Goal: Navigation & Orientation: Go to known website

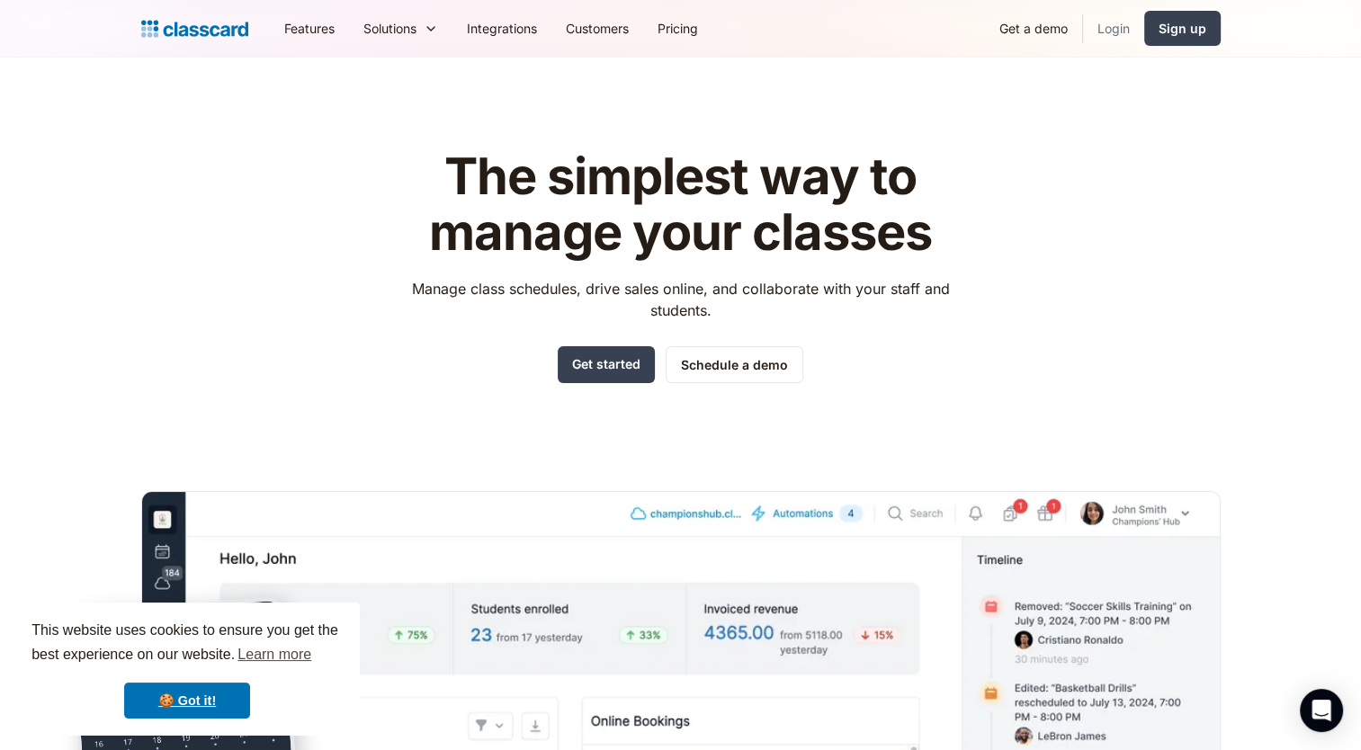
click at [1109, 24] on link "Login" at bounding box center [1113, 28] width 61 height 40
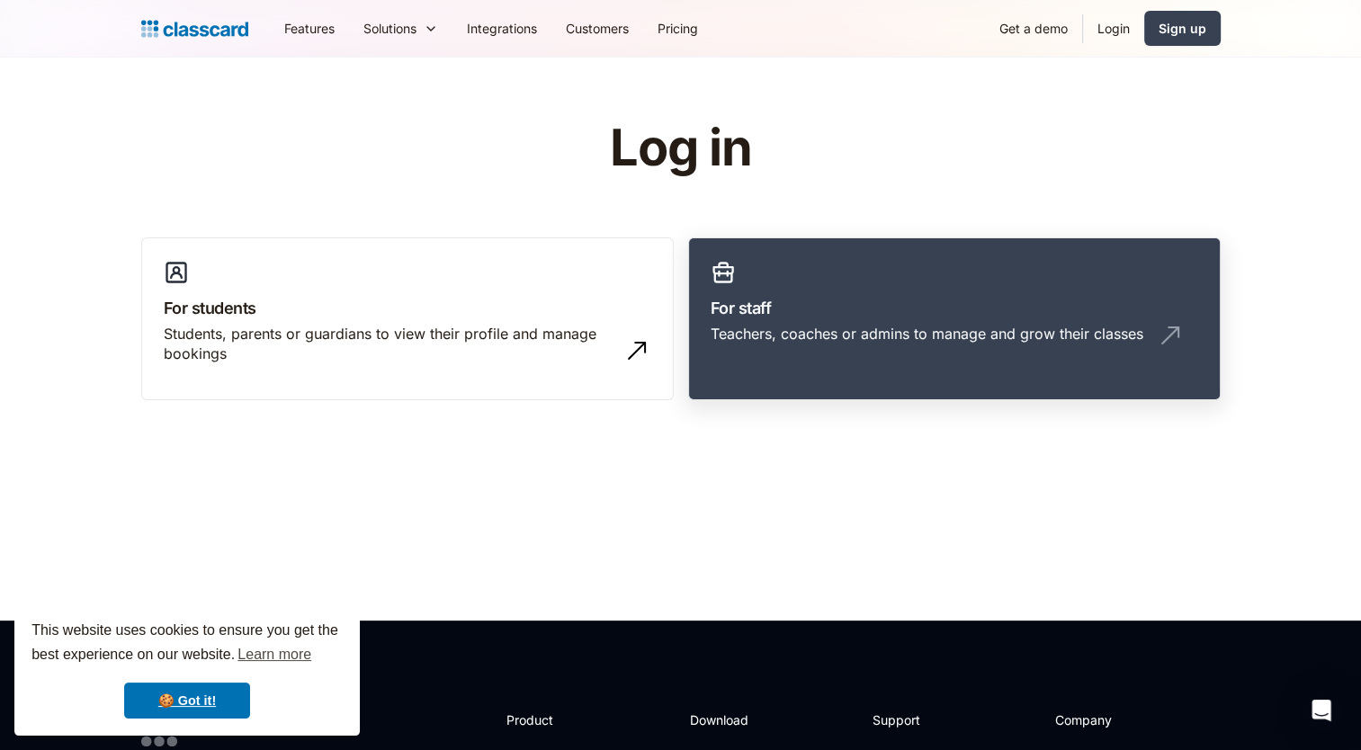
click at [989, 267] on link "For staff Teachers, coaches or admins to manage and grow their classes" at bounding box center [954, 319] width 532 height 164
